Goal: Navigation & Orientation: Find specific page/section

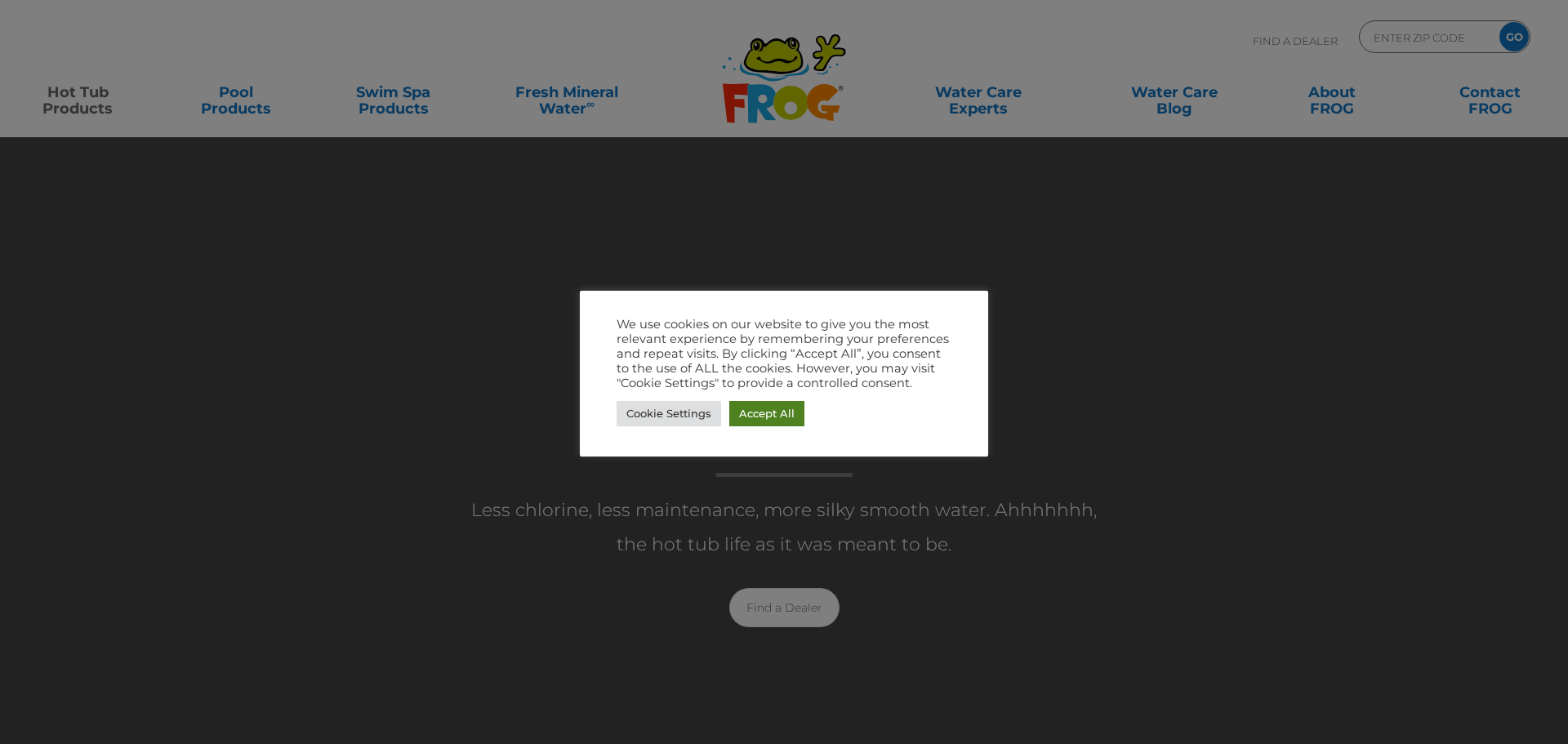
click at [771, 413] on link "Accept All" at bounding box center [767, 414] width 75 height 26
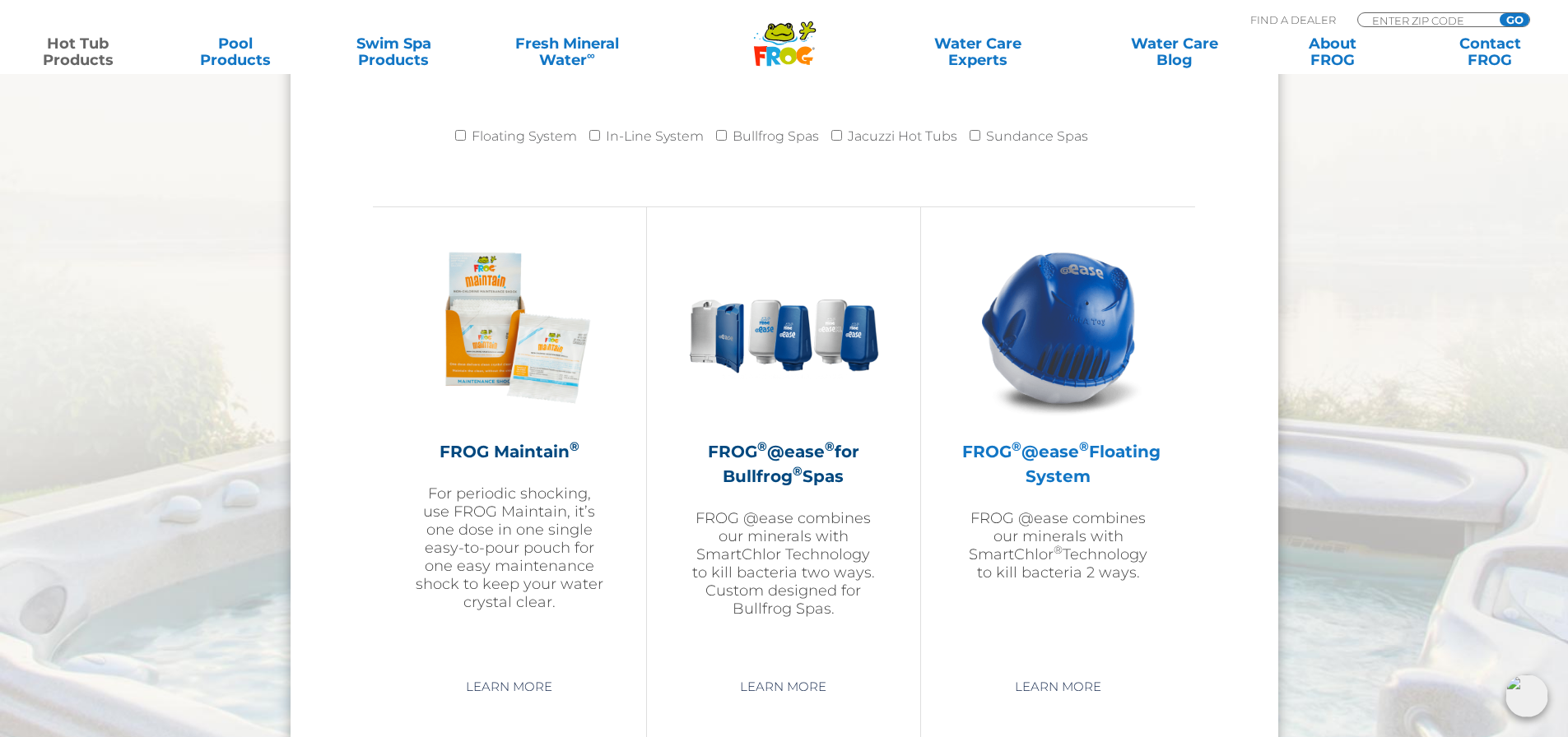
scroll to position [1811, 0]
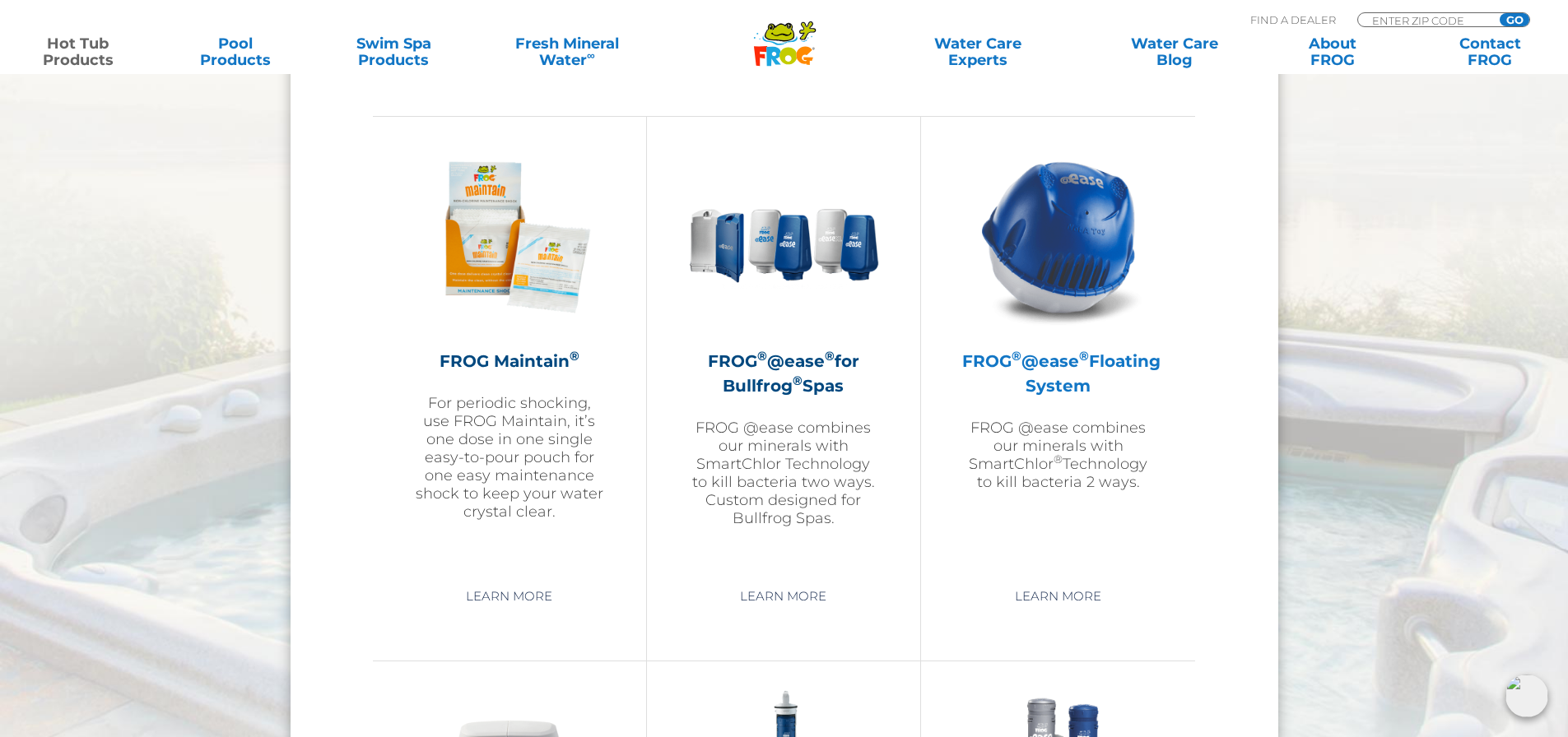
click at [1053, 236] on img at bounding box center [1059, 237] width 191 height 191
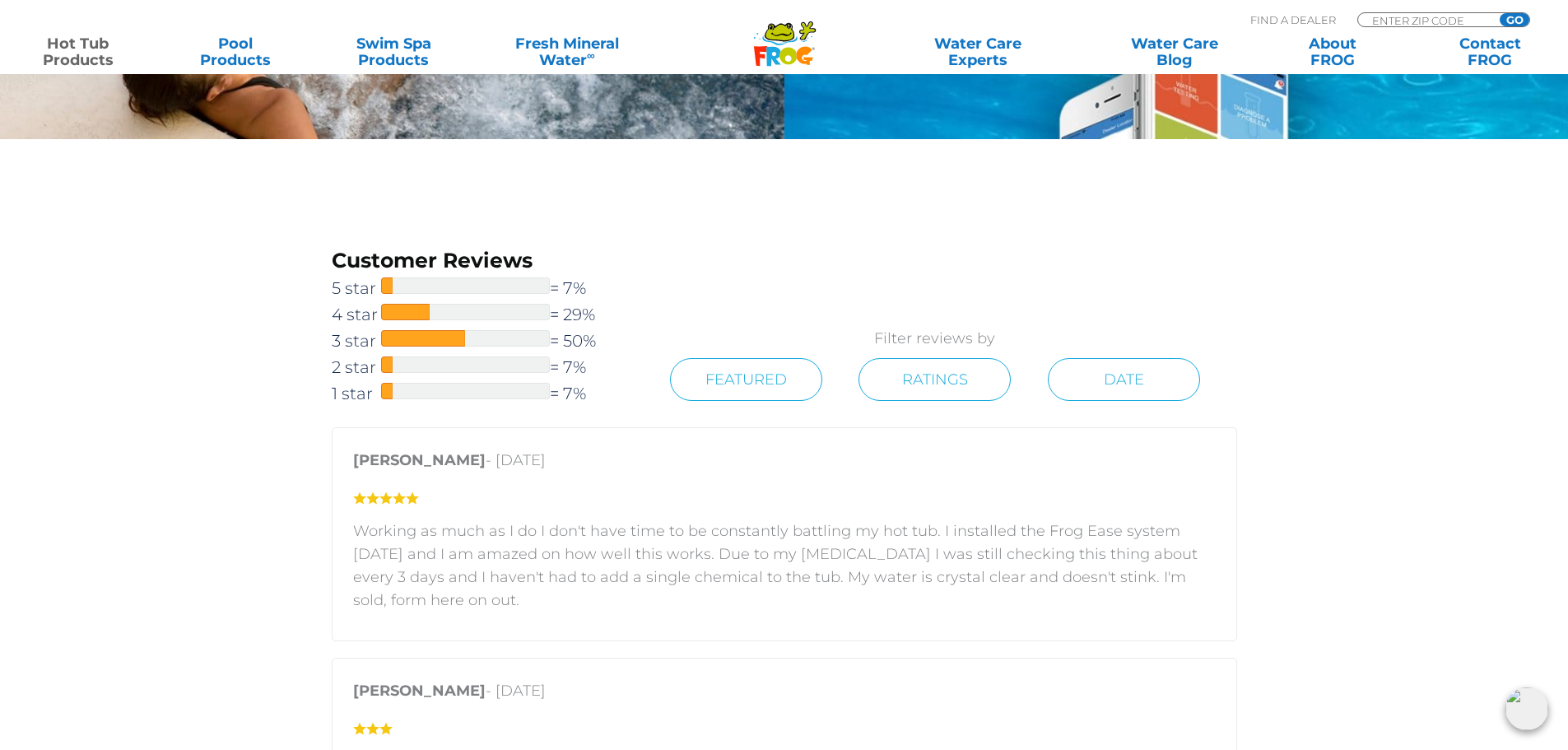
scroll to position [2716, 0]
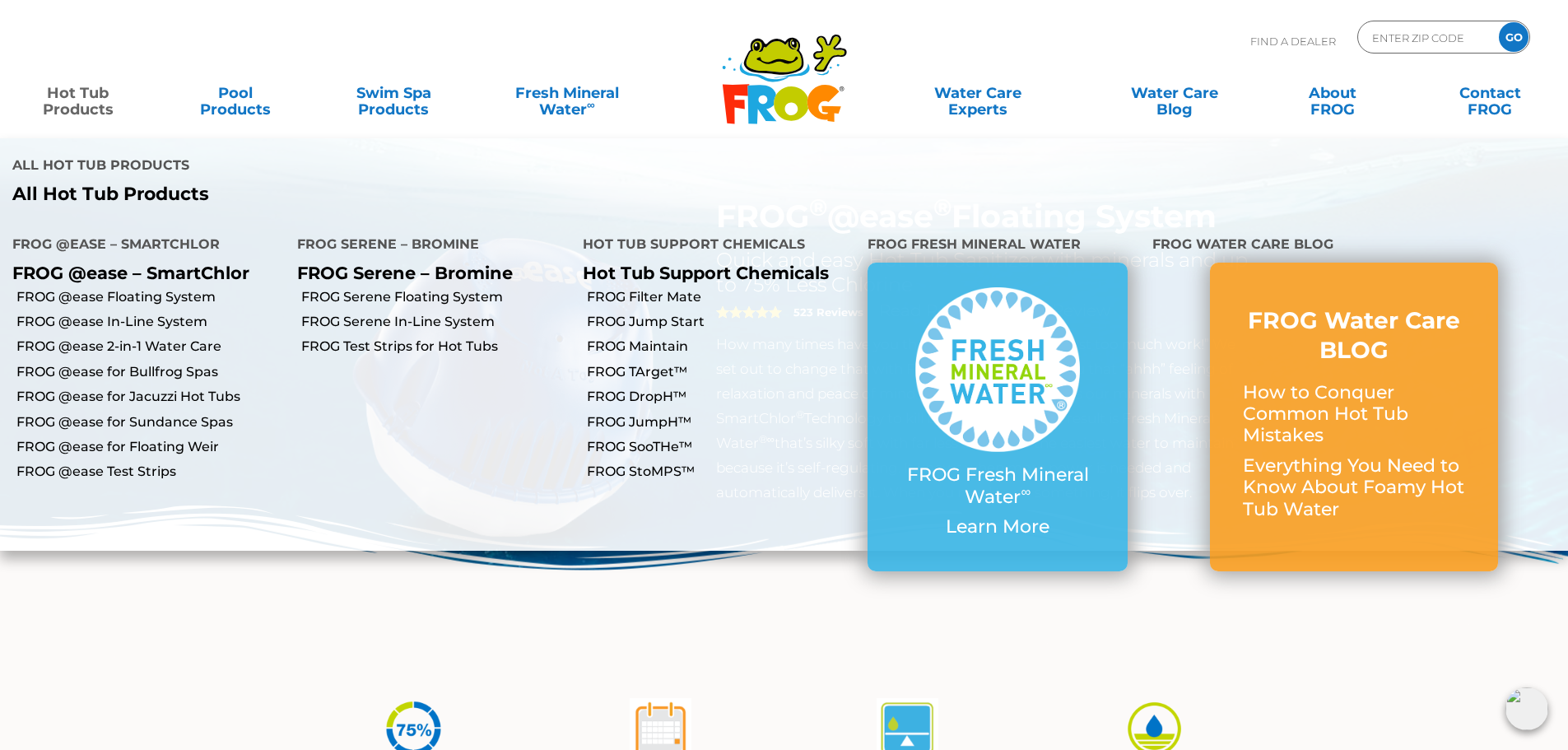
click at [108, 109] on link "Hot Tub Products" at bounding box center [78, 93] width 122 height 33
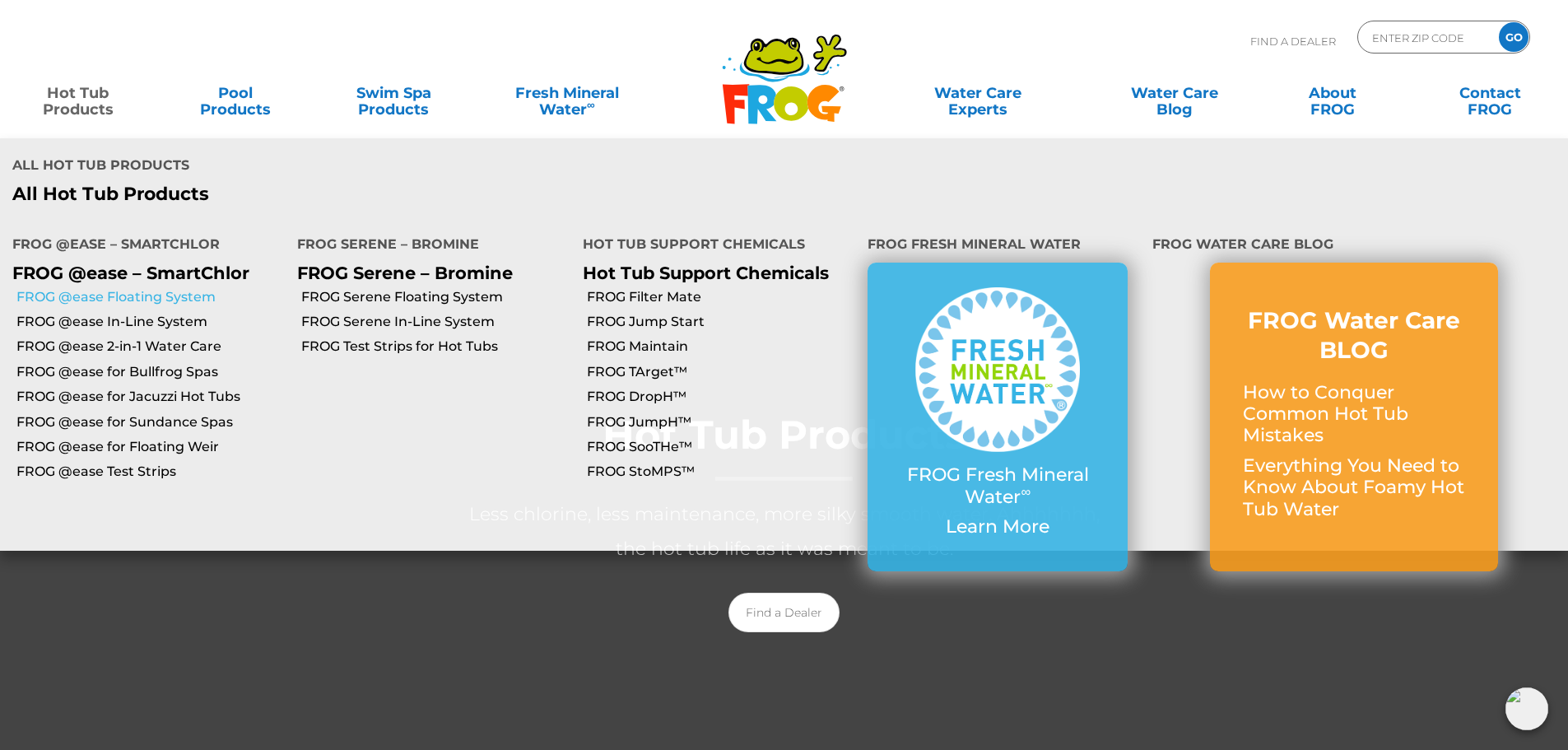
click at [169, 288] on link "FROG @ease Floating System" at bounding box center [150, 297] width 268 height 18
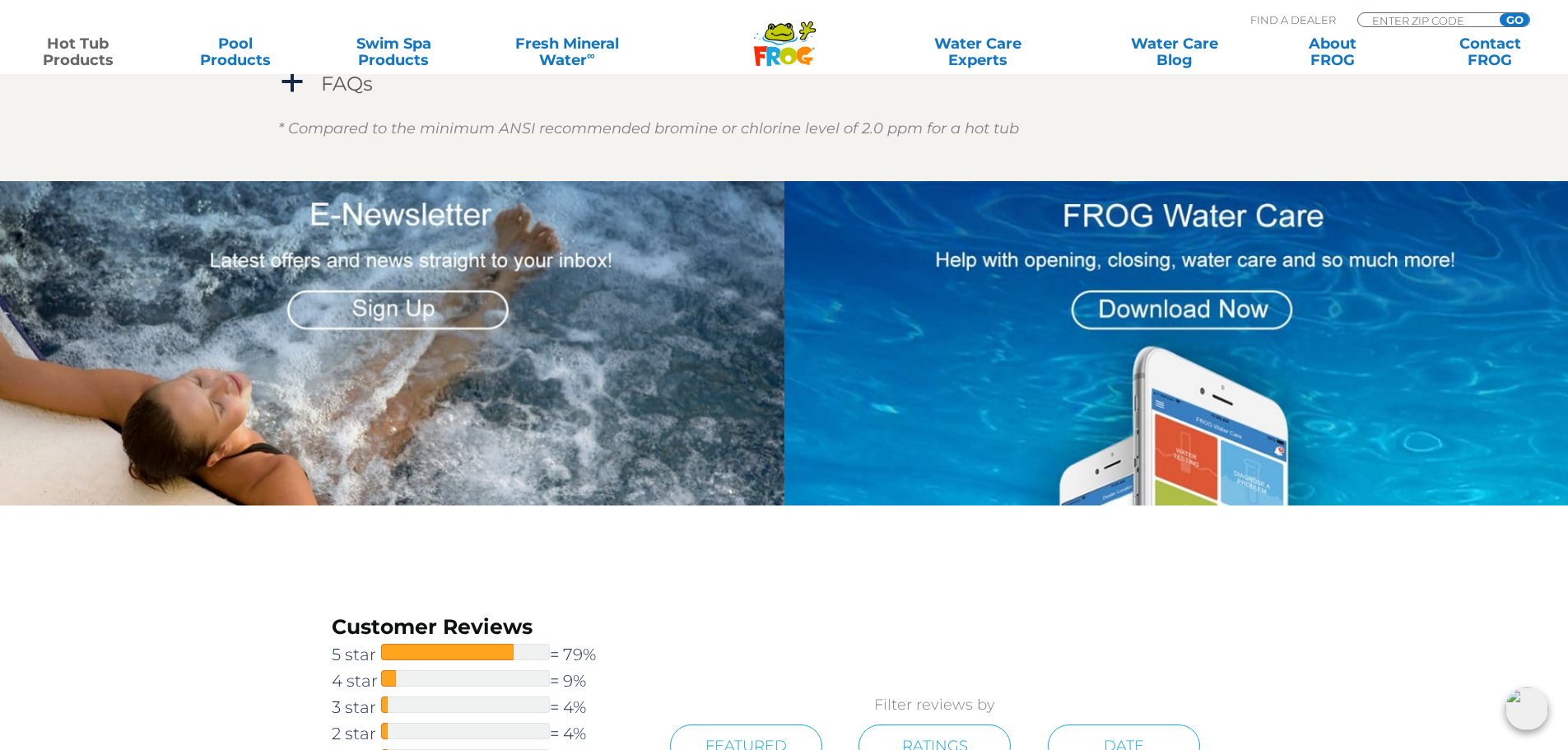
scroll to position [2387, 0]
